Goal: Find specific page/section

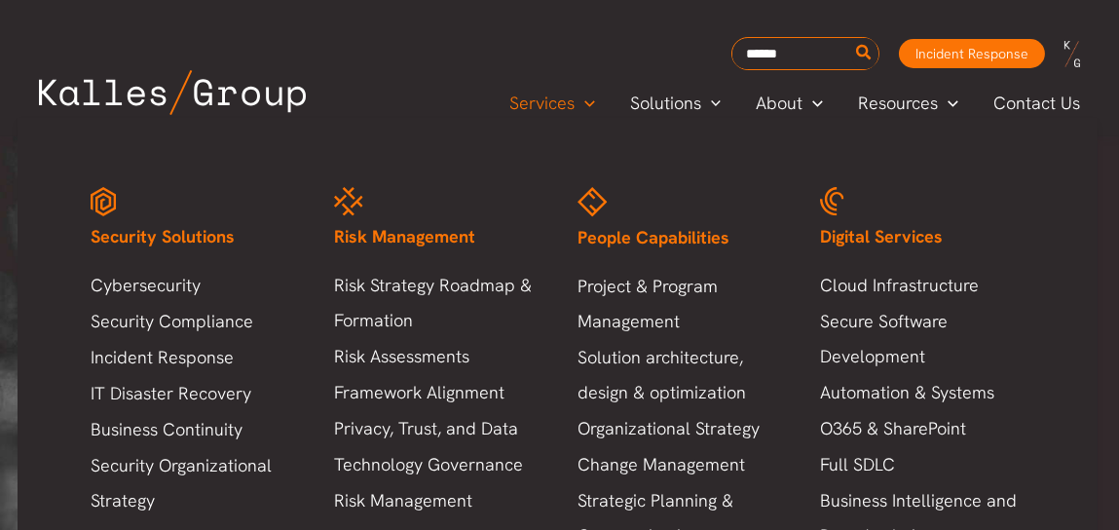
scroll to position [195, 0]
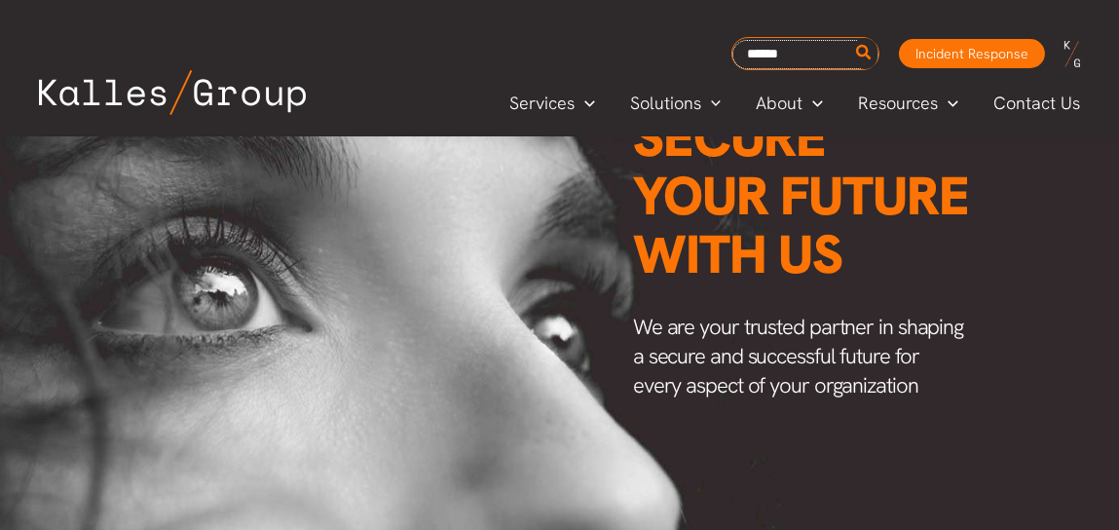
click at [790, 52] on input "Search for:" at bounding box center [805, 54] width 146 height 29
type input "*******"
click at [852, 38] on button "Search" at bounding box center [864, 53] width 24 height 31
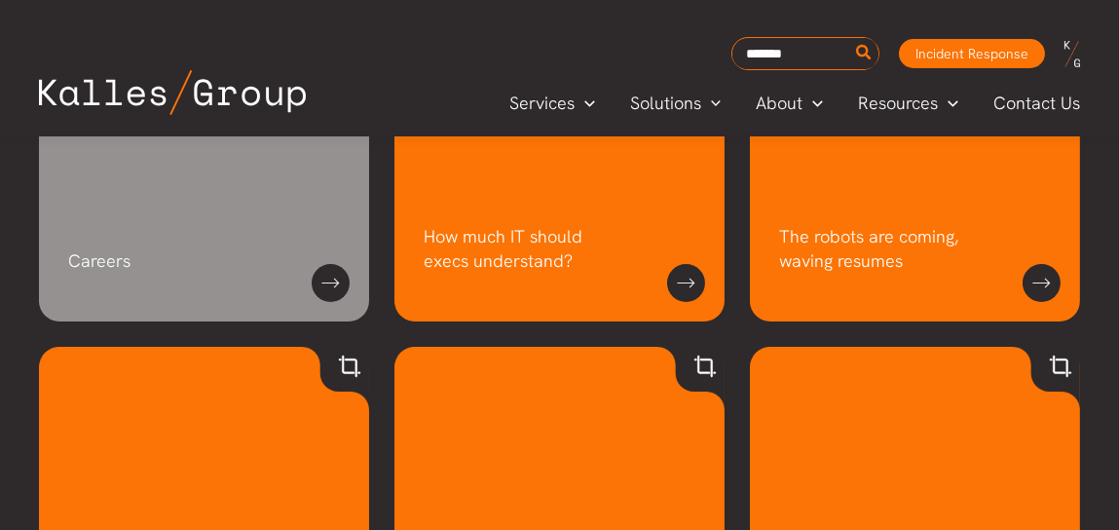
scroll to position [487, 0]
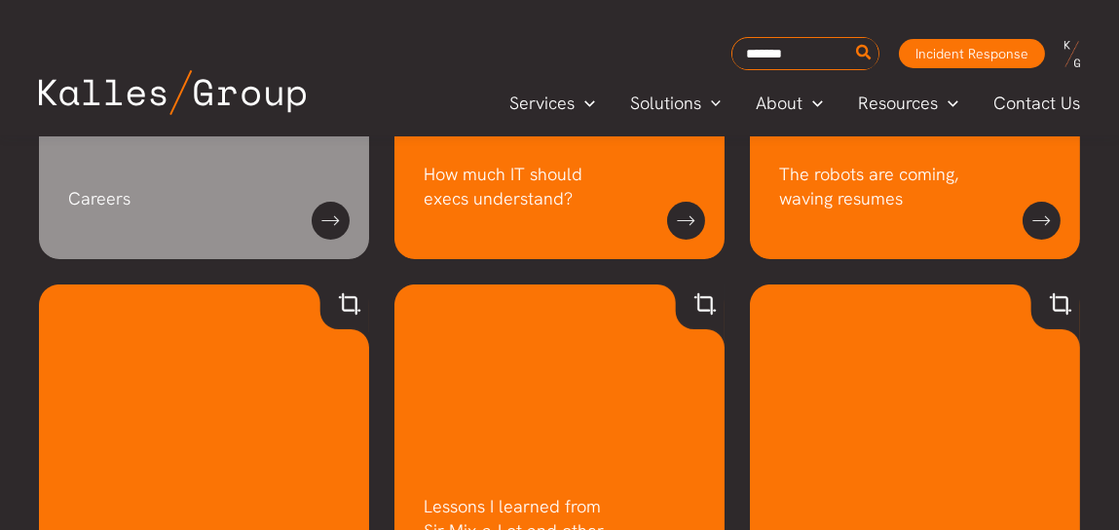
click at [232, 186] on h5 "Careers" at bounding box center [194, 198] width 252 height 24
click at [334, 213] on link at bounding box center [331, 221] width 38 height 38
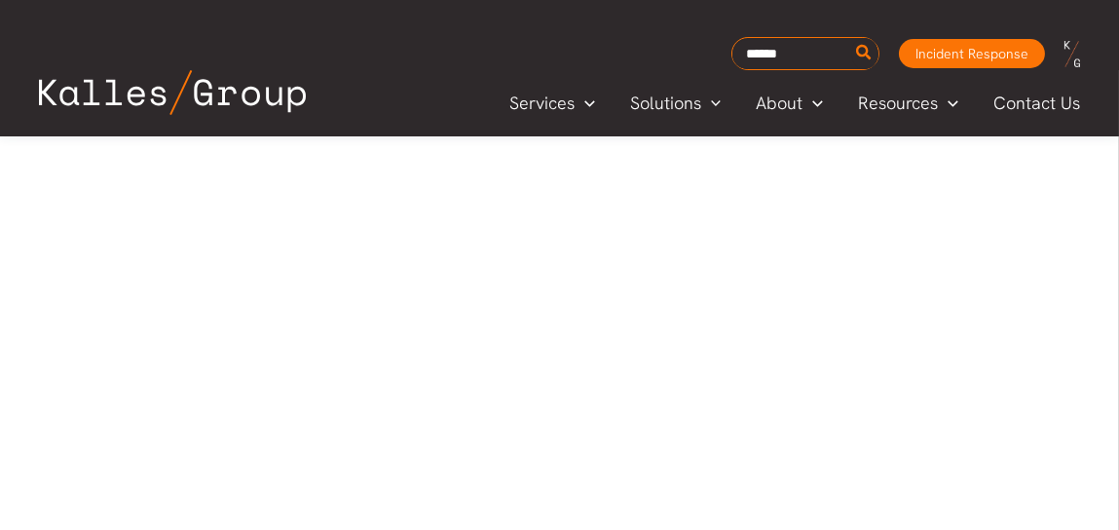
scroll to position [974, 0]
